Goal: Task Accomplishment & Management: Manage account settings

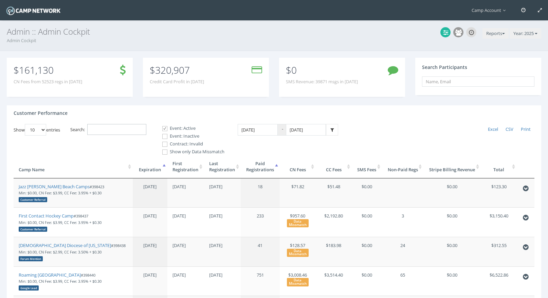
click at [139, 127] on input "Search:" at bounding box center [116, 129] width 59 height 11
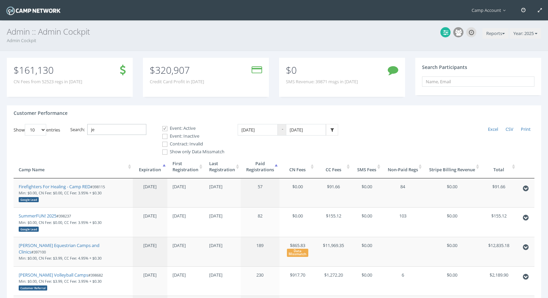
type input "j"
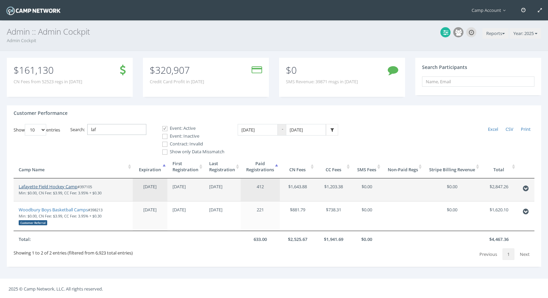
type input "laf"
click at [65, 187] on link "Lafayette Field Hockey Camp" at bounding box center [48, 186] width 59 height 6
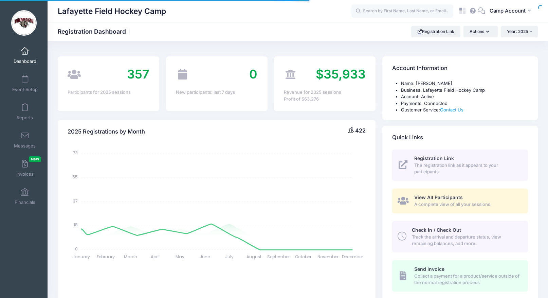
select select
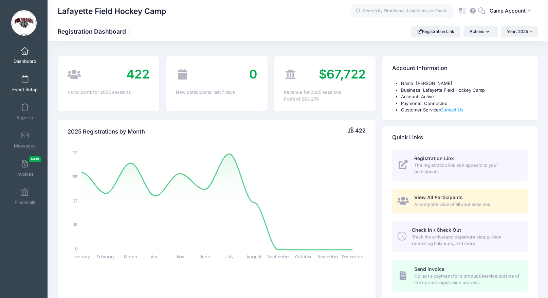
click at [26, 93] on link "Event Setup" at bounding box center [25, 84] width 32 height 24
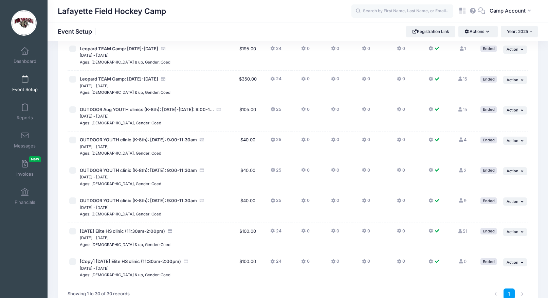
scroll to position [764, 0]
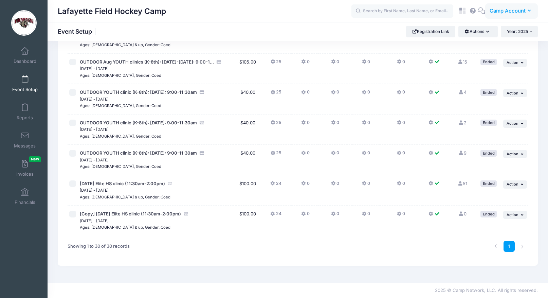
click at [513, 12] on span "Camp Account" at bounding box center [507, 10] width 36 height 7
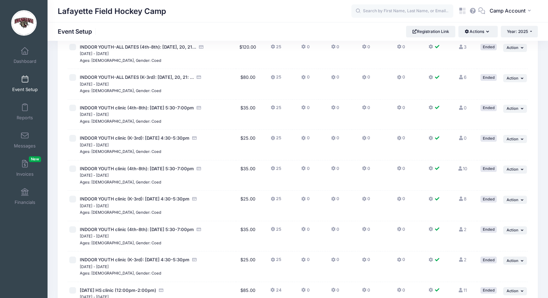
scroll to position [0, 0]
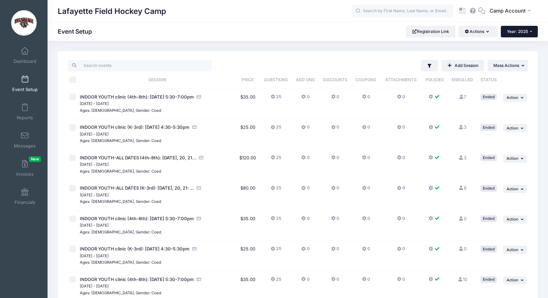
click at [520, 35] on button "Year: 2025" at bounding box center [518, 32] width 37 height 12
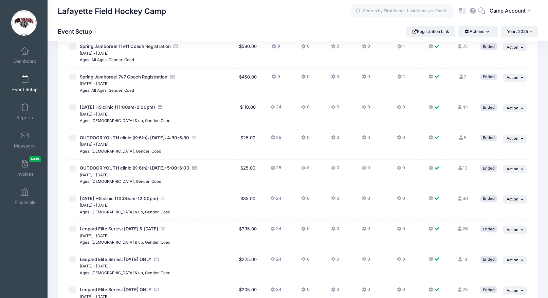
scroll to position [764, 0]
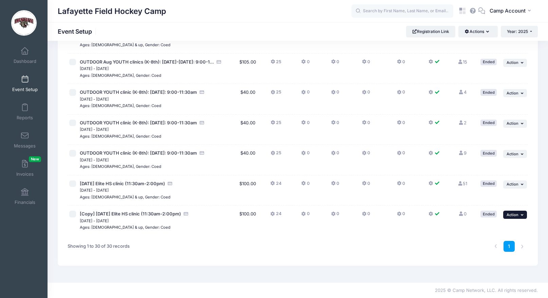
click at [517, 217] on button "... Action" at bounding box center [515, 214] width 24 height 8
click at [502, 260] on link "Duplicate Session" at bounding box center [492, 255] width 61 height 13
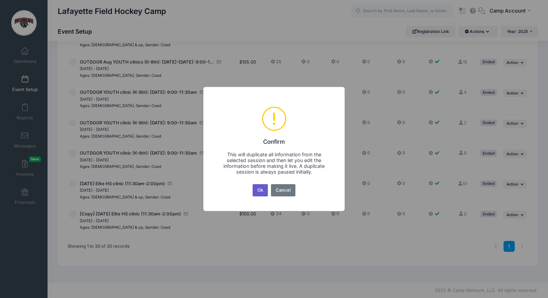
click at [264, 189] on button "Ok" at bounding box center [260, 190] width 16 height 12
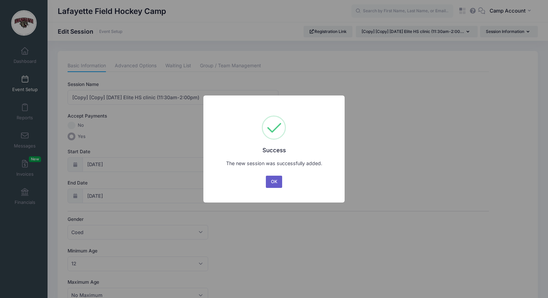
click at [275, 182] on button "OK" at bounding box center [274, 181] width 16 height 12
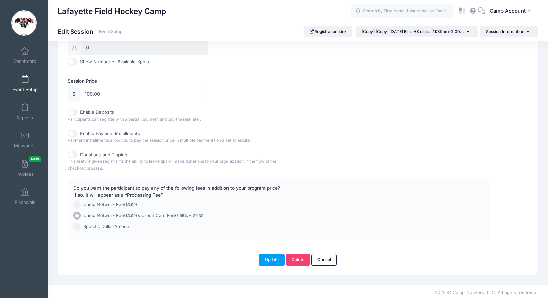
scroll to position [291, 0]
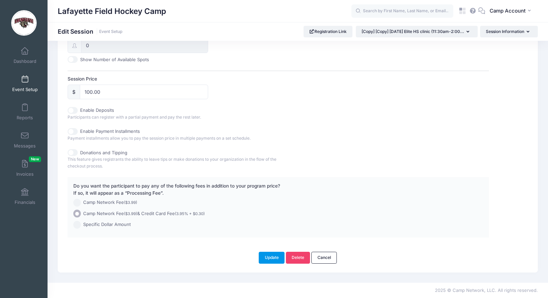
click at [269, 255] on button "Update" at bounding box center [272, 257] width 26 height 12
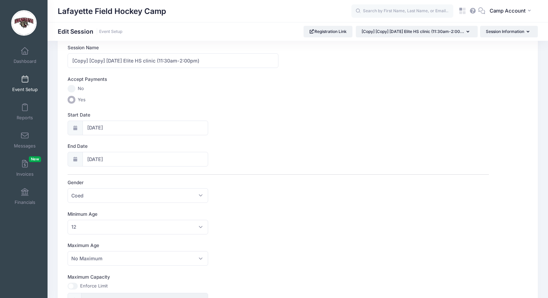
scroll to position [0, 0]
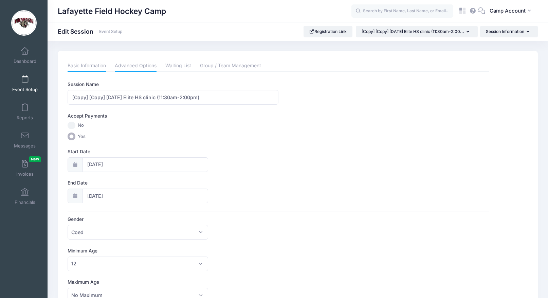
click at [146, 69] on link "Advanced Options" at bounding box center [136, 66] width 42 height 12
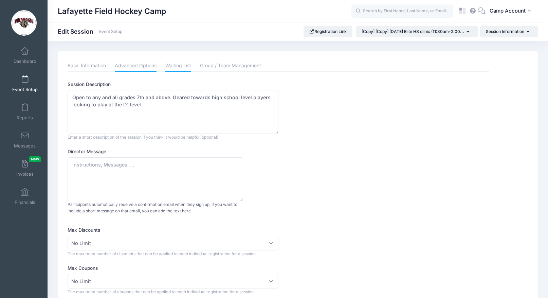
click at [182, 62] on link "Waiting List" at bounding box center [178, 66] width 26 height 12
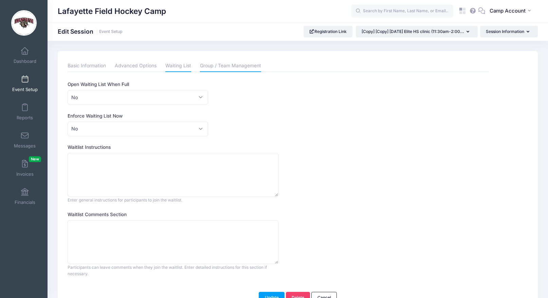
click at [228, 68] on link "Group / Team Management" at bounding box center [230, 66] width 61 height 12
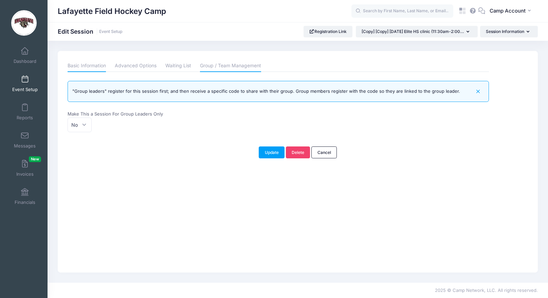
click at [97, 65] on link "Basic Information" at bounding box center [87, 66] width 38 height 12
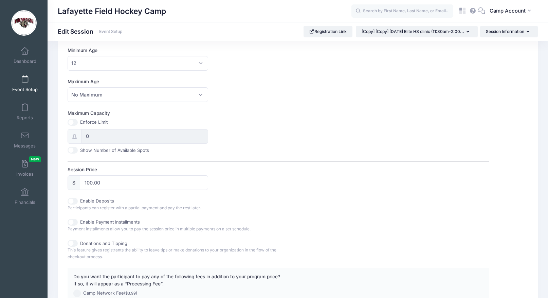
scroll to position [291, 0]
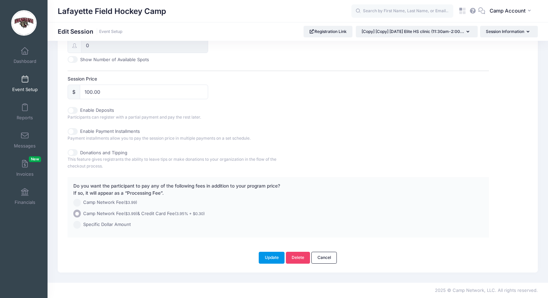
click at [279, 259] on button "Update" at bounding box center [272, 257] width 26 height 12
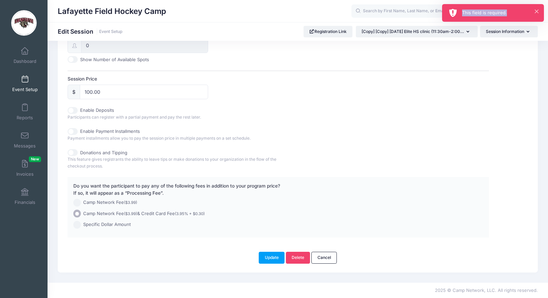
drag, startPoint x: 508, startPoint y: 13, endPoint x: 460, endPoint y: 12, distance: 47.5
click at [460, 12] on div "× This field is required." at bounding box center [493, 13] width 102 height 18
copy div "This field is required."
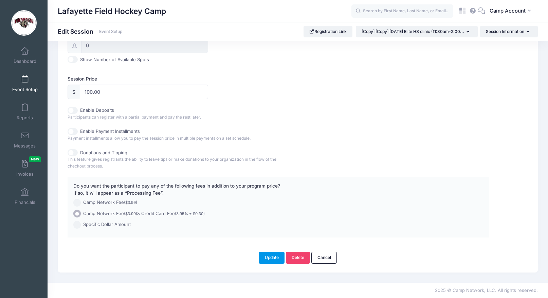
click at [272, 258] on button "Update" at bounding box center [272, 257] width 26 height 12
click at [327, 31] on link "Registration Link" at bounding box center [327, 32] width 49 height 12
click at [25, 80] on span at bounding box center [25, 79] width 0 height 7
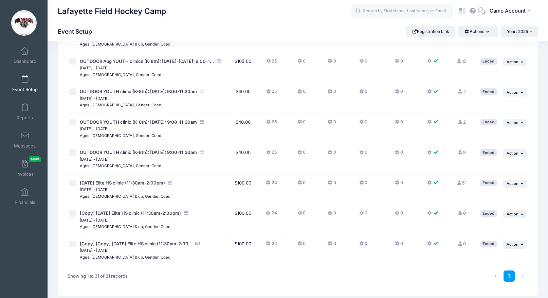
scroll to position [794, 0]
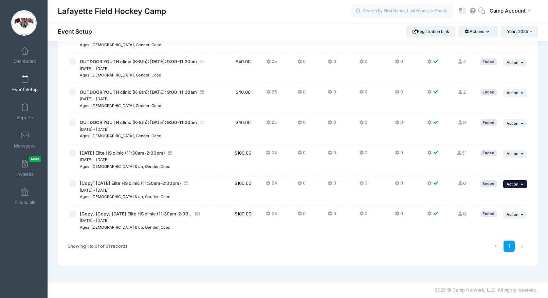
click at [523, 185] on icon "button" at bounding box center [522, 184] width 4 height 4
click at [496, 238] on link "Delete Session" at bounding box center [492, 237] width 61 height 13
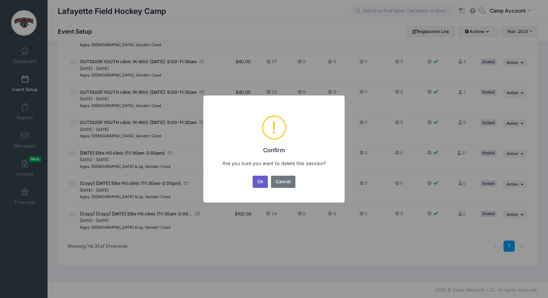
click at [265, 183] on button "Ok" at bounding box center [260, 181] width 16 height 12
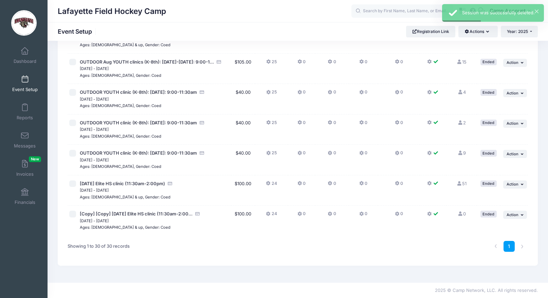
scroll to position [764, 0]
click at [524, 218] on td "... Action Resume Session Pause Session Edit Session Duplicate Session Delete S…" at bounding box center [513, 220] width 27 height 30
click at [519, 215] on button "... Action" at bounding box center [515, 214] width 24 height 8
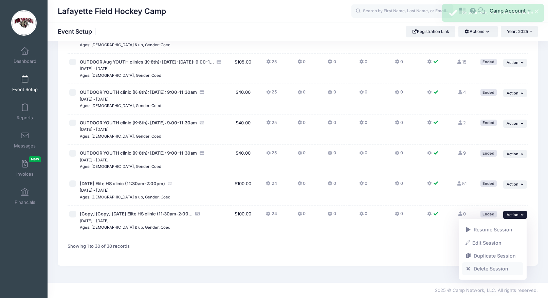
click at [495, 265] on link "Delete Session" at bounding box center [492, 268] width 61 height 13
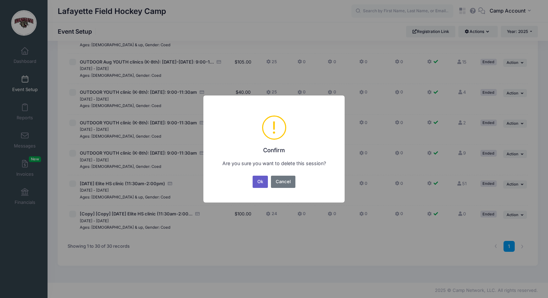
click at [258, 182] on button "Ok" at bounding box center [260, 181] width 16 height 12
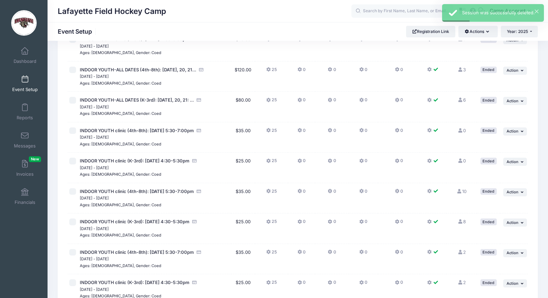
scroll to position [0, 0]
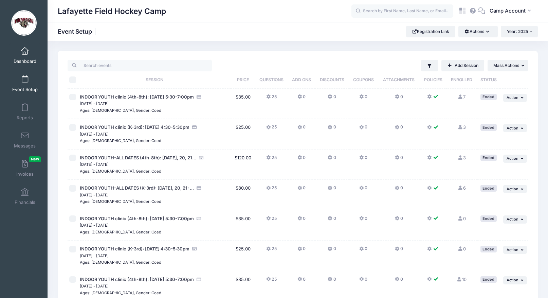
click at [26, 62] on span "Dashboard" at bounding box center [25, 61] width 23 height 6
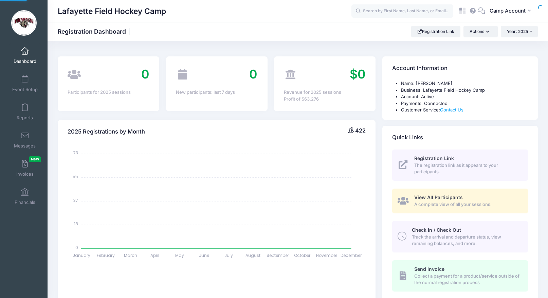
select select
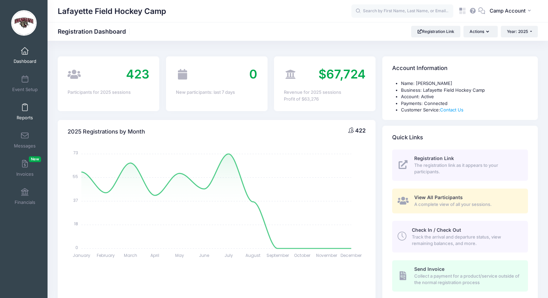
click at [25, 115] on span "Reports" at bounding box center [25, 118] width 16 height 6
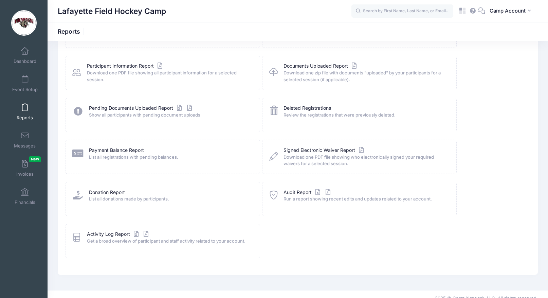
scroll to position [78, 0]
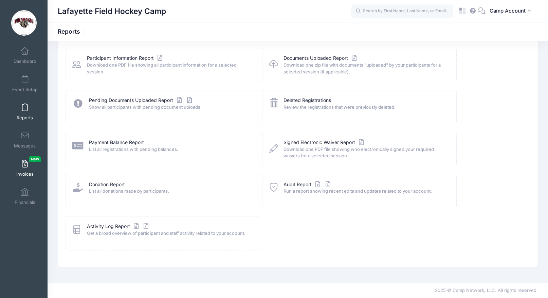
click at [28, 170] on link "Invoices New" at bounding box center [25, 168] width 32 height 24
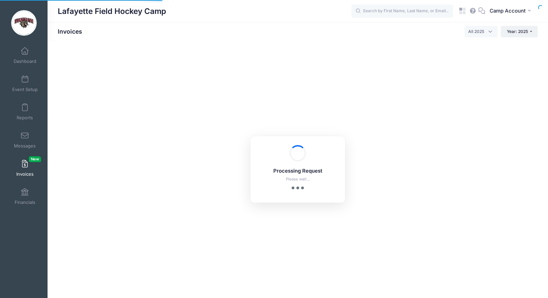
select select
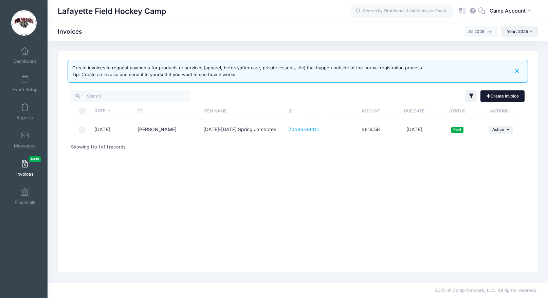
click at [514, 98] on link "Create Invoice" at bounding box center [502, 96] width 44 height 12
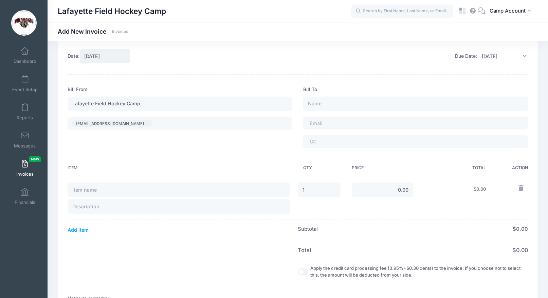
scroll to position [11, 0]
drag, startPoint x: 160, startPoint y: 103, endPoint x: 84, endPoint y: 93, distance: 76.4
click at [84, 93] on div "Bill From Lafayette Field Hockey Camp [EMAIL_ADDRESS][DOMAIN_NAME] ​ [EMAIL_ADD…" at bounding box center [179, 119] width 235 height 68
type input "C"
type input "All Start Basketball Camp"
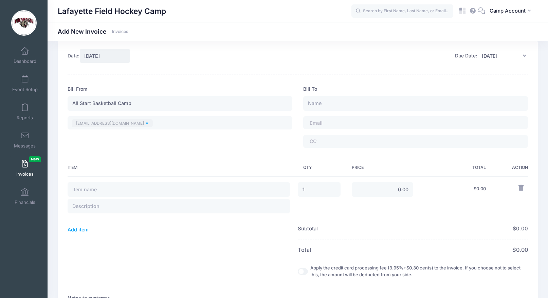
click at [146, 122] on x "remove tag" at bounding box center [147, 123] width 3 height 3
click at [119, 122] on tags "​" at bounding box center [180, 122] width 225 height 13
click at [340, 104] on input "text" at bounding box center [415, 103] width 225 height 15
type input "Camper A"
click at [346, 120] on span at bounding box center [327, 123] width 37 height 6
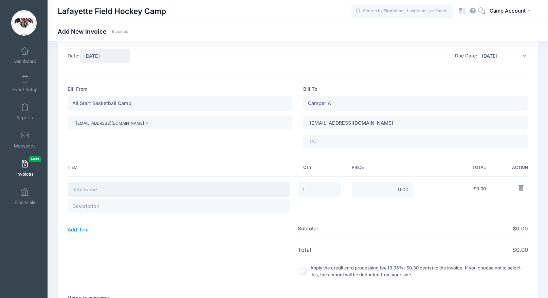
click at [178, 191] on input "text" at bounding box center [179, 189] width 222 height 15
type input "J"
type input "Basketball Jersey"
click at [392, 186] on input "0.00" at bounding box center [382, 189] width 62 height 15
type input "30.00"
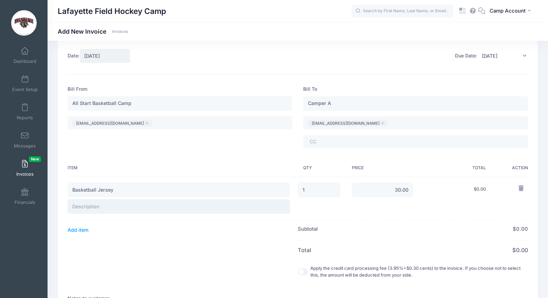
click at [219, 207] on input "text" at bounding box center [179, 206] width 222 height 15
click at [228, 228] on th "Add item" at bounding box center [183, 229] width 230 height 21
click at [83, 230] on button "Add item" at bounding box center [78, 229] width 21 height 9
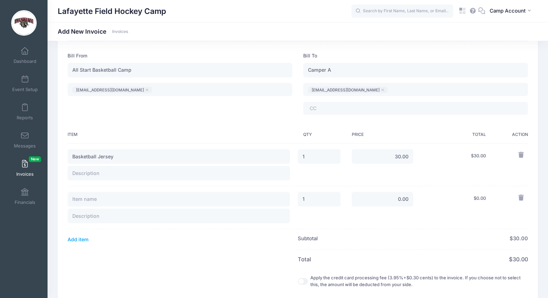
scroll to position [64, 0]
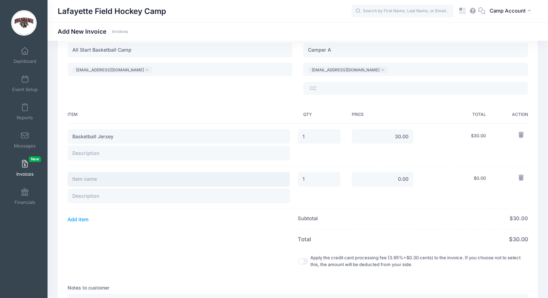
click at [130, 181] on input "text" at bounding box center [179, 179] width 222 height 15
type input "Late Checkout (3-5pm)"
click at [391, 179] on input "0.00" at bounding box center [382, 179] width 62 height 15
type input "20.00"
click at [395, 188] on td "20.00" at bounding box center [382, 187] width 73 height 43
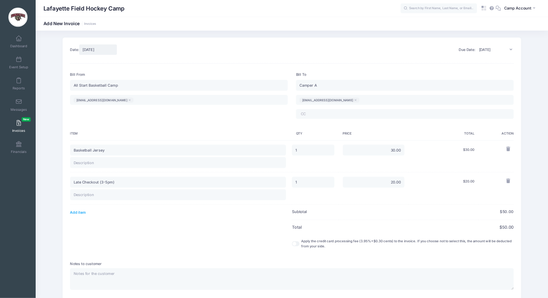
scroll to position [0, 0]
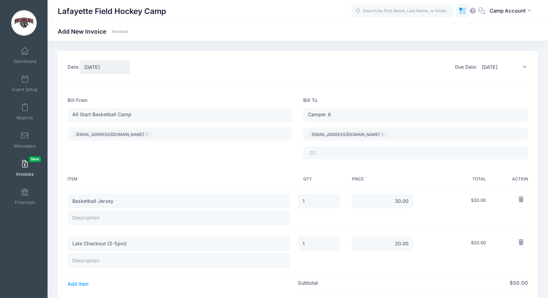
click at [463, 13] on icon at bounding box center [463, 12] width 3 height 3
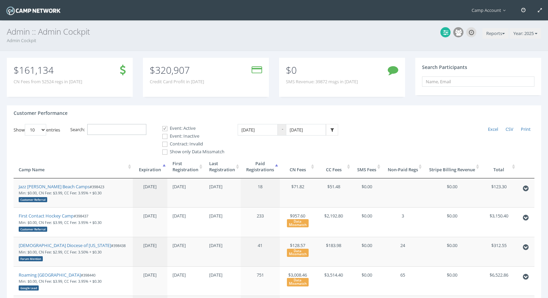
click at [134, 130] on input "Search:" at bounding box center [116, 129] width 59 height 11
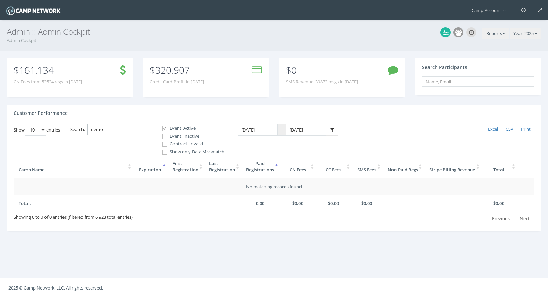
type input "demo"
click at [179, 135] on label "Event: Inactive" at bounding box center [190, 136] width 68 height 7
click at [164, 135] on input "Event: Inactive" at bounding box center [161, 136] width 6 height 6
checkbox input "true"
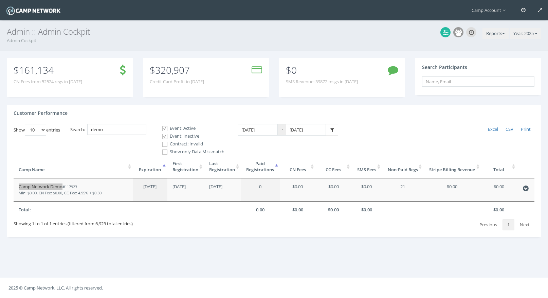
drag, startPoint x: 40, startPoint y: 187, endPoint x: 52, endPoint y: 7, distance: 180.9
click at [0, 0] on main "Camp Account My Profile My Events My Team" at bounding box center [274, 149] width 548 height 298
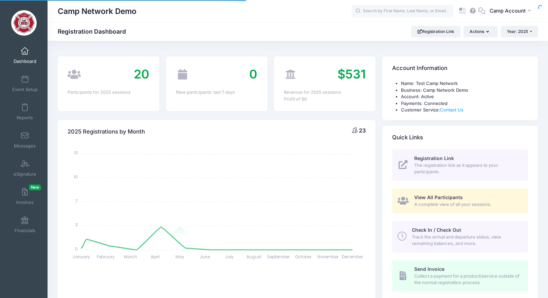
select select
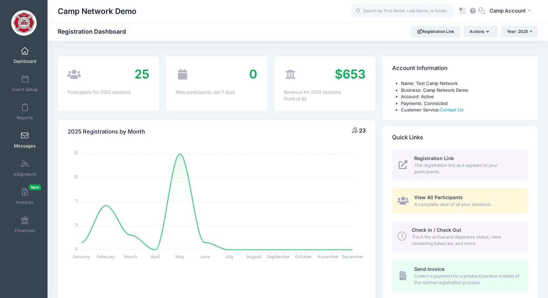
click at [21, 141] on link "Messages" at bounding box center [25, 140] width 32 height 24
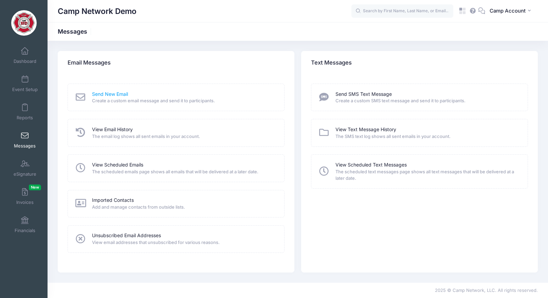
click at [106, 94] on link "Send New Email" at bounding box center [110, 94] width 36 height 7
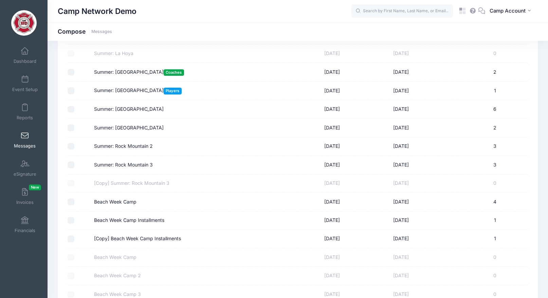
scroll to position [187, 0]
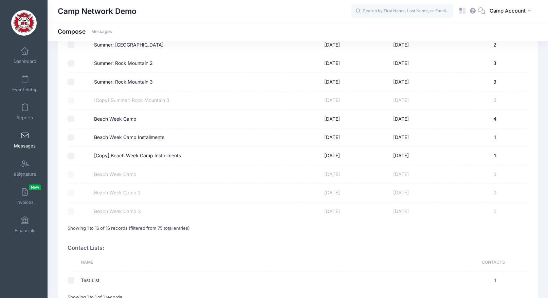
click at [106, 138] on label "Beach Week Camp Installments" at bounding box center [129, 137] width 70 height 7
click at [74, 138] on input "Beach Week Camp Installments" at bounding box center [71, 137] width 7 height 7
checkbox input "true"
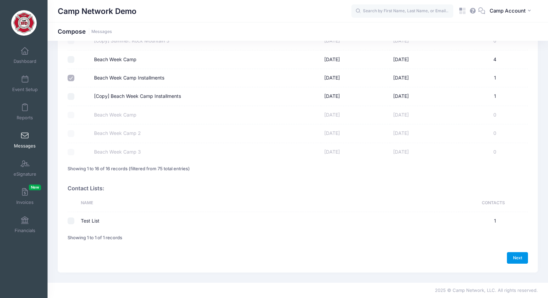
click at [523, 261] on link "Next" at bounding box center [517, 258] width 21 height 12
select select "50"
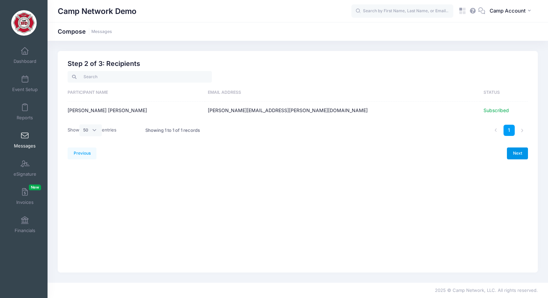
click at [516, 155] on link "Next" at bounding box center [517, 153] width 21 height 12
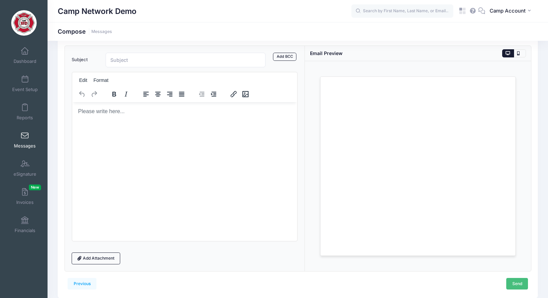
scroll to position [34, 0]
click at [26, 90] on span "Event Setup" at bounding box center [24, 90] width 25 height 6
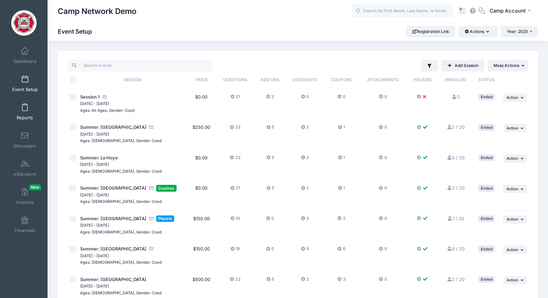
click at [26, 116] on span "Reports" at bounding box center [25, 118] width 16 height 6
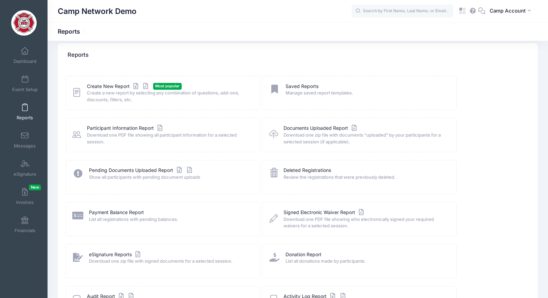
scroll to position [9, 0]
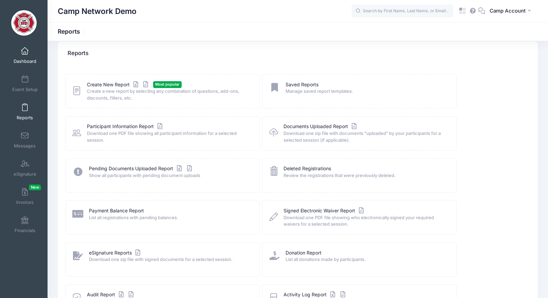
click at [32, 61] on span "Dashboard" at bounding box center [25, 61] width 23 height 6
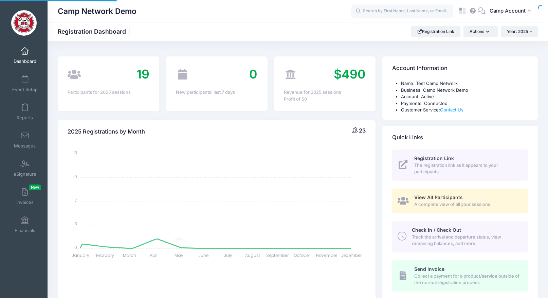
select select
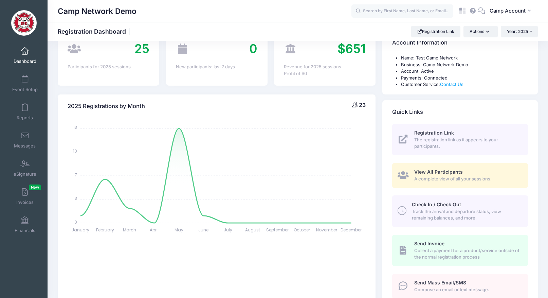
scroll to position [46, 0]
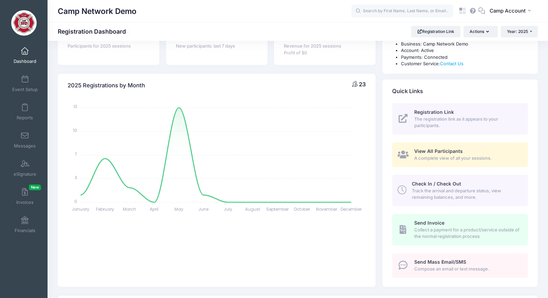
click at [433, 182] on span "Check In / Check Out" at bounding box center [436, 183] width 49 height 6
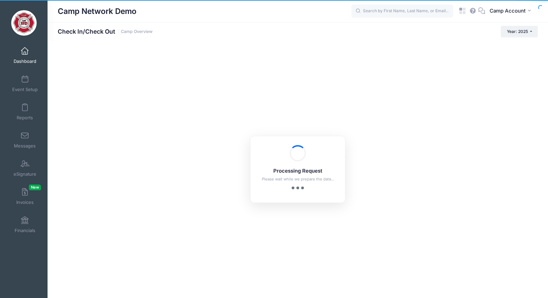
checkbox input "true"
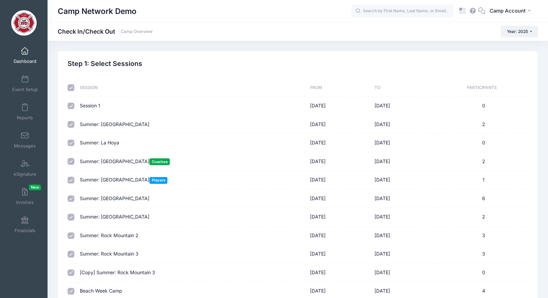
scroll to position [163, 0]
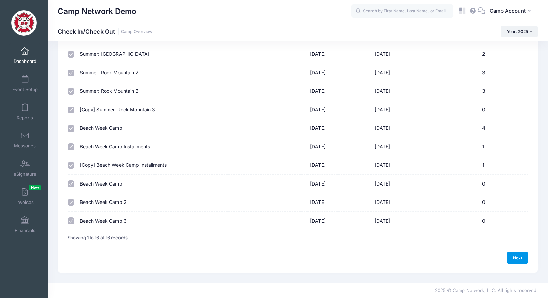
click at [518, 255] on link "Next" at bounding box center [517, 258] width 21 height 12
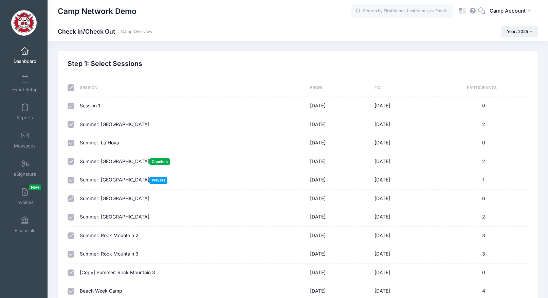
select select "10"
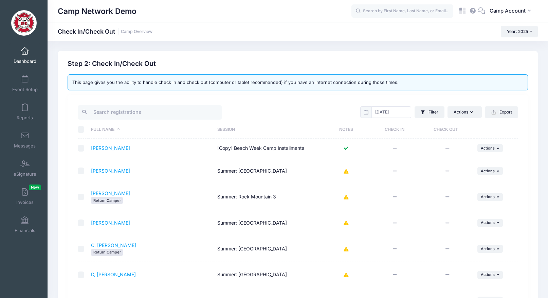
click at [29, 57] on link "Dashboard" at bounding box center [25, 55] width 32 height 24
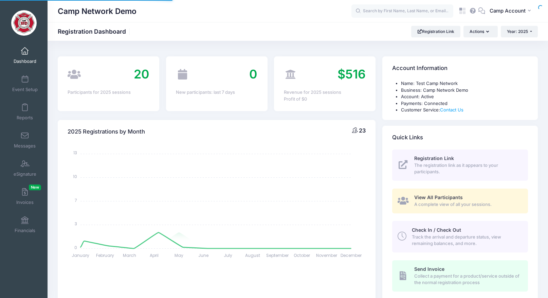
select select
